Goal: Task Accomplishment & Management: Manage account settings

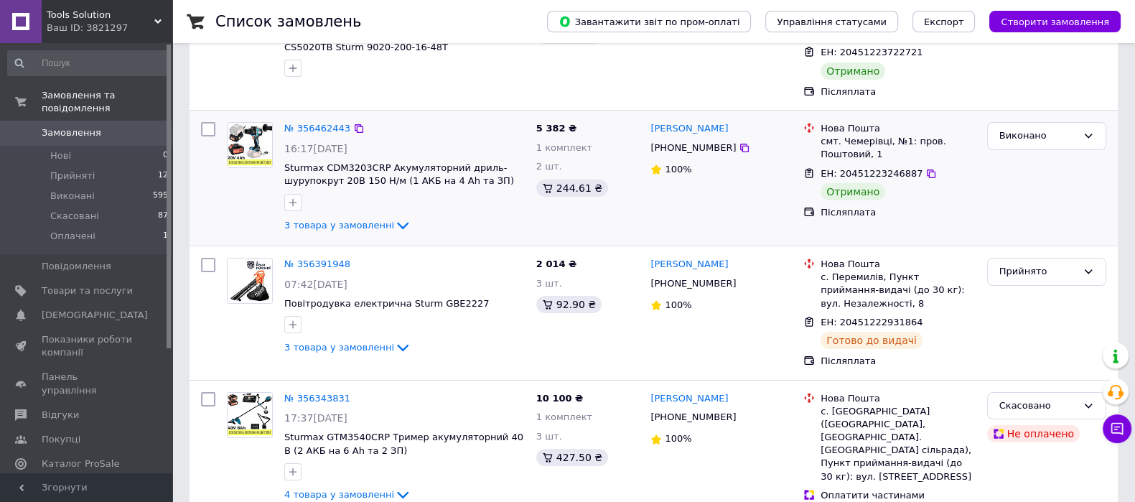
scroll to position [179, 0]
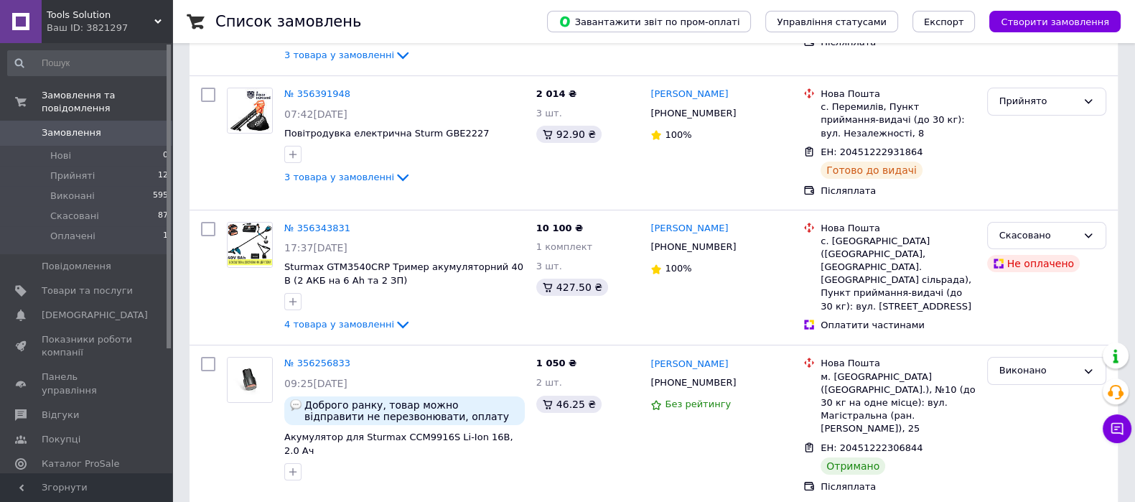
scroll to position [358, 0]
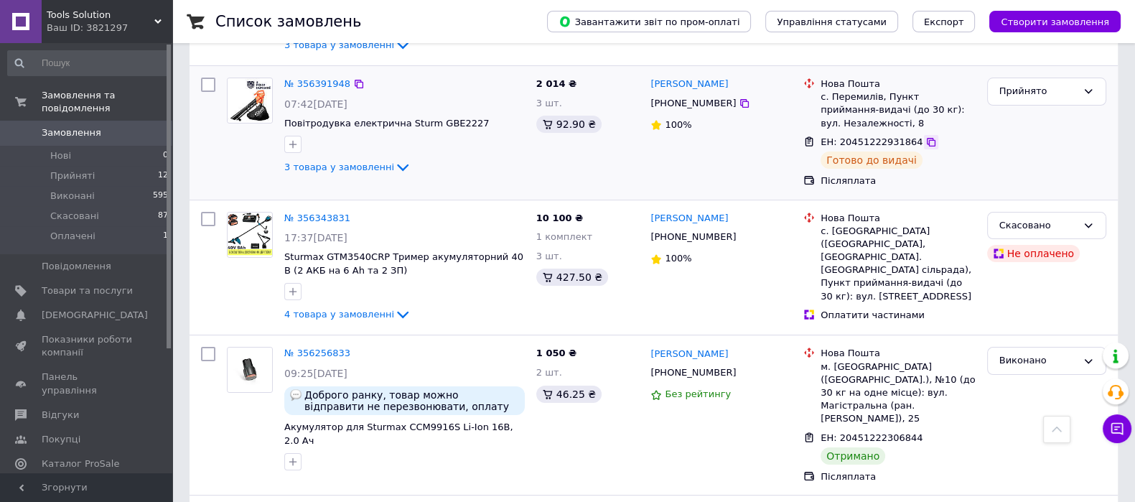
click at [925, 141] on icon at bounding box center [930, 141] width 11 height 11
